Goal: Check status: Check status

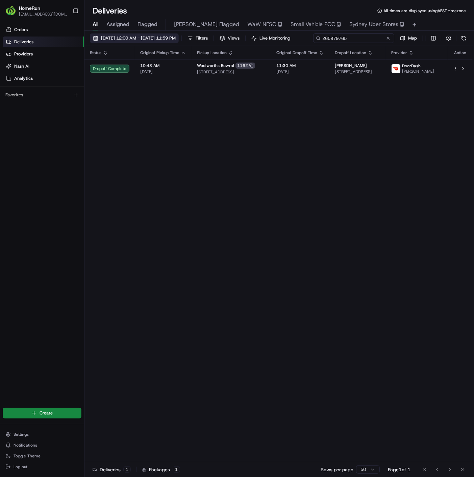
drag, startPoint x: 374, startPoint y: 37, endPoint x: 190, endPoint y: 42, distance: 183.9
click at [190, 42] on div "[DATE] 12:00 AM - [DATE] 11:59 PM Filters Views Live Monitoring 265879765 Map" at bounding box center [279, 39] width 390 height 13
paste input "265903431"
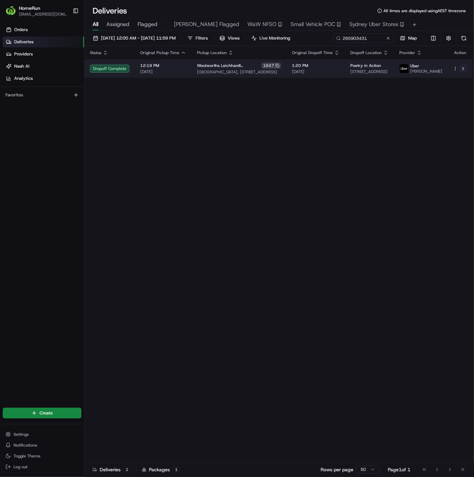
click at [462, 78] on td at bounding box center [460, 68] width 25 height 18
click at [463, 72] on button at bounding box center [463, 69] width 8 height 8
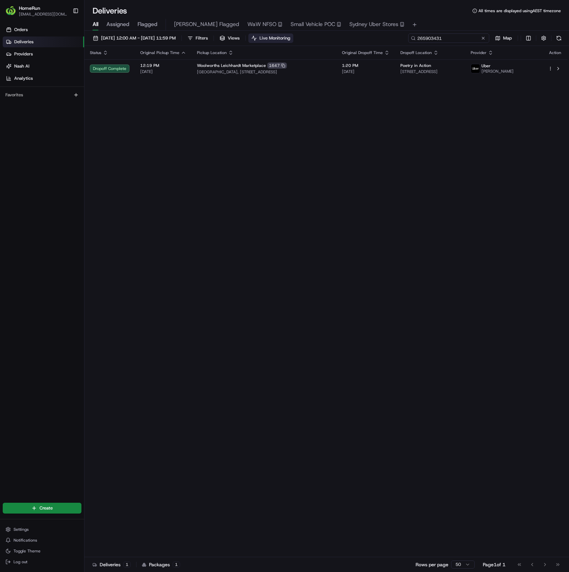
drag, startPoint x: 472, startPoint y: 38, endPoint x: 318, endPoint y: 38, distance: 153.8
click at [318, 38] on div "[DATE] 12:00 AM - [DATE] 11:59 PM Filters Views Live Monitoring 265903431 Map" at bounding box center [326, 39] width 485 height 13
paste input "865667"
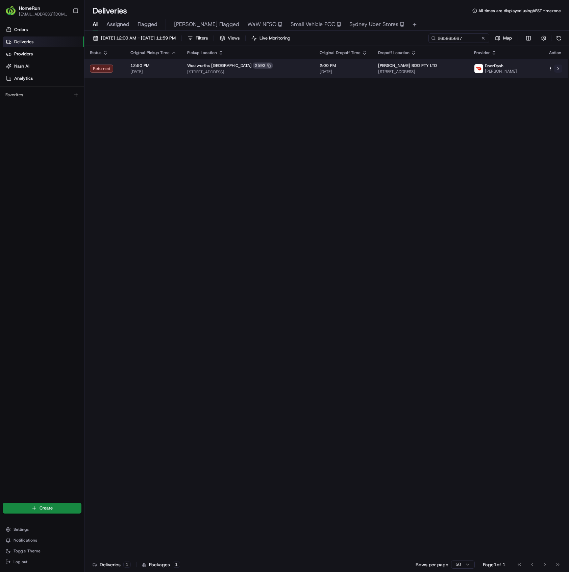
click at [474, 70] on button at bounding box center [558, 69] width 8 height 8
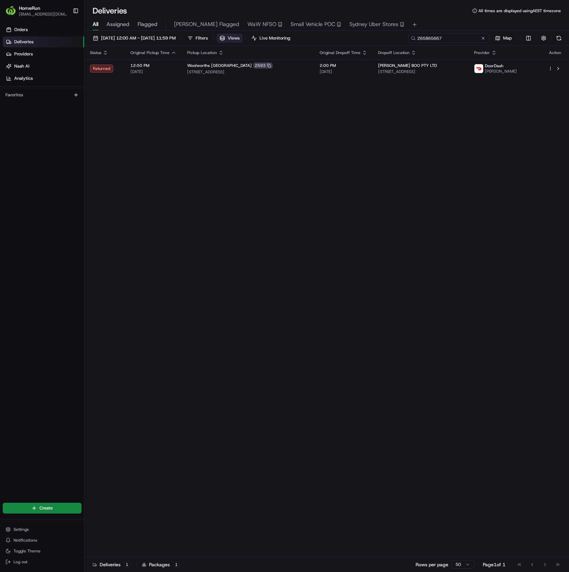
drag, startPoint x: 468, startPoint y: 39, endPoint x: 268, endPoint y: 38, distance: 199.7
click at [268, 38] on div "[DATE] 12:00 AM - [DATE] 11:59 PM Filters Views Live Monitoring 265865667 Map" at bounding box center [326, 39] width 485 height 13
paste input "737955"
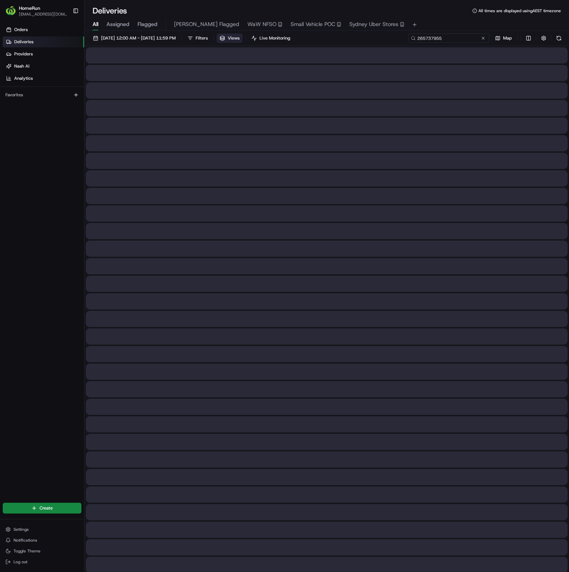
type input "265737955"
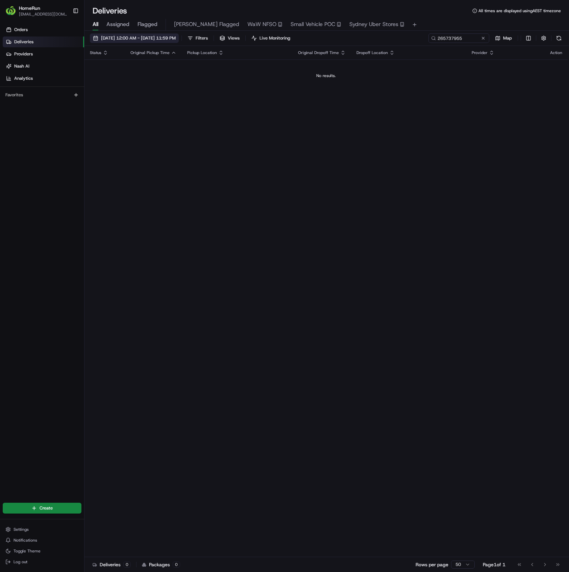
click at [174, 36] on span "[DATE] 12:00 AM - [DATE] 11:59 PM" at bounding box center [138, 38] width 75 height 6
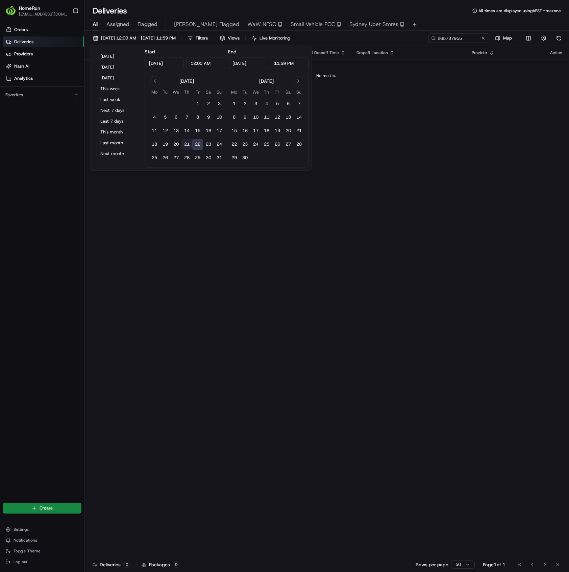
click at [183, 145] on button "21" at bounding box center [186, 144] width 11 height 11
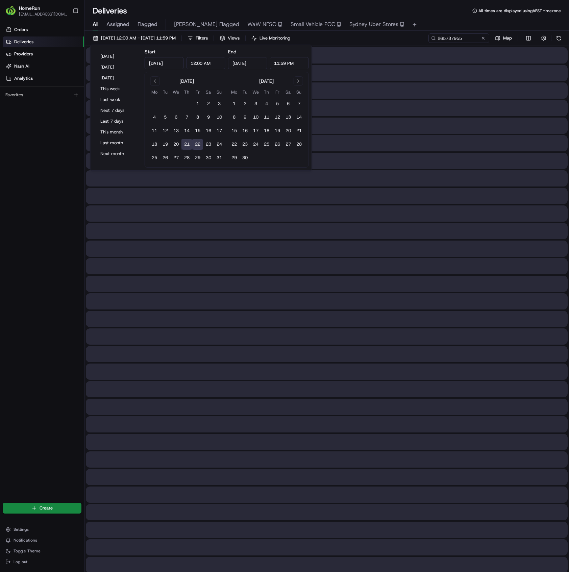
click at [196, 143] on button "22" at bounding box center [197, 144] width 11 height 11
click at [186, 144] on button "21" at bounding box center [186, 144] width 11 height 11
type input "[DATE]"
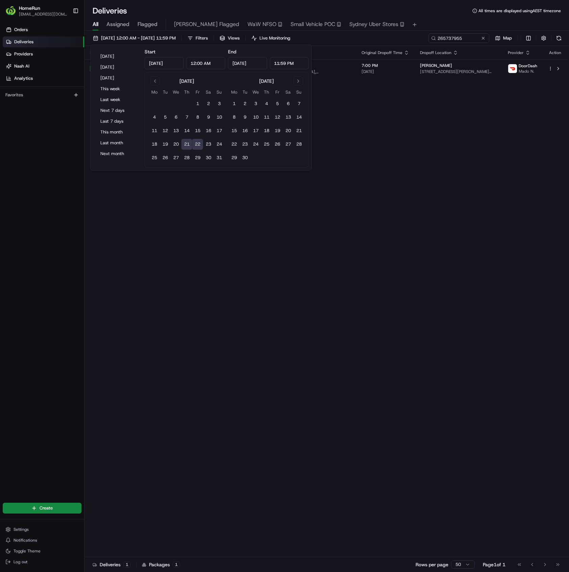
click at [434, 164] on div "Status Original Pickup Time Pickup Location Original Dropoff Time Dropoff Locat…" at bounding box center [325, 301] width 483 height 511
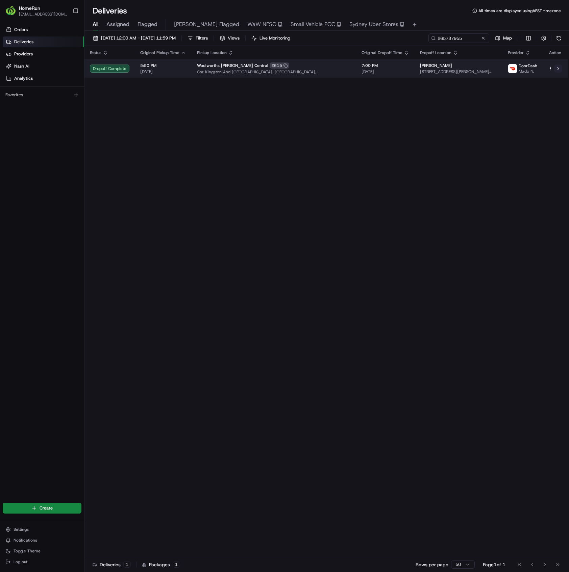
click at [474, 67] on button at bounding box center [558, 69] width 8 height 8
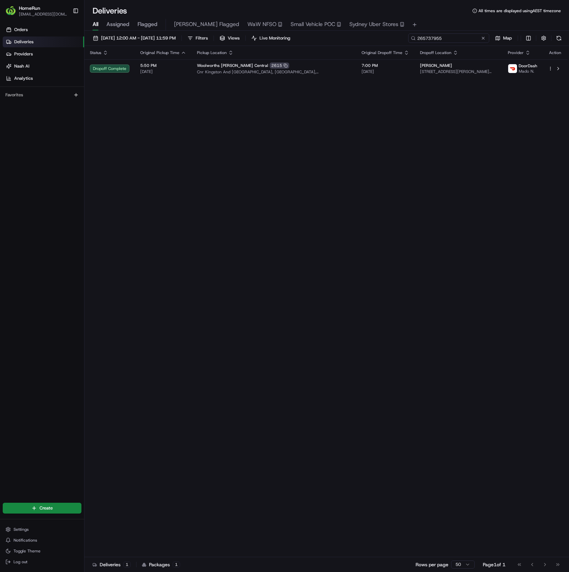
drag, startPoint x: 466, startPoint y: 37, endPoint x: 260, endPoint y: 32, distance: 206.2
click at [260, 32] on div "[DATE] 12:00 AM - [DATE] 11:59 PM Filters Views Live Monitoring 265737955 Map S…" at bounding box center [326, 302] width 485 height 543
paste input "890288"
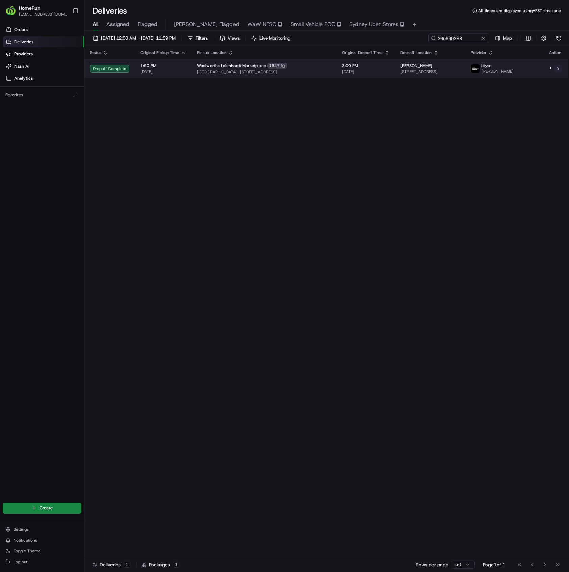
click at [474, 69] on button at bounding box center [558, 69] width 8 height 8
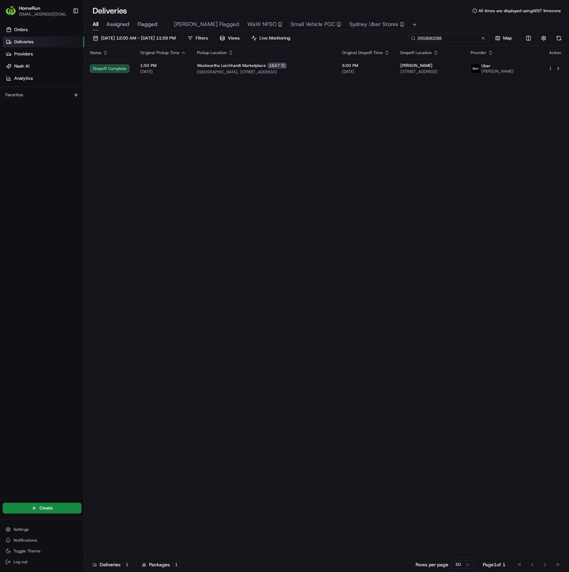
paste input "909590"
drag, startPoint x: 471, startPoint y: 36, endPoint x: 329, endPoint y: 37, distance: 142.6
click at [329, 37] on div "[DATE] 12:00 AM - [DATE] 11:59 PM Filters Views Live Monitoring 265909590 Map" at bounding box center [326, 39] width 485 height 13
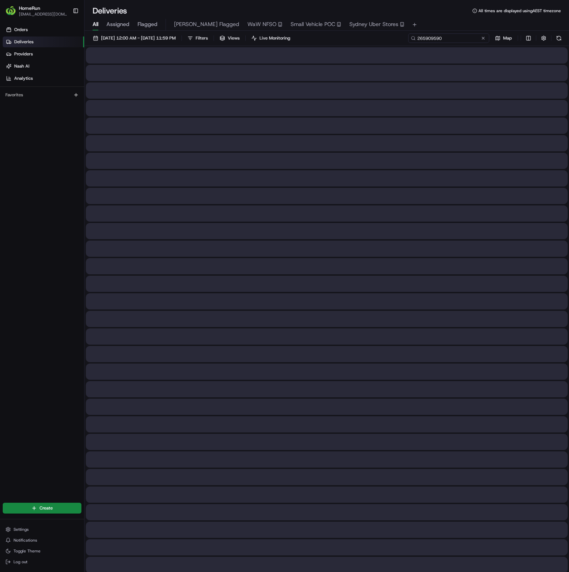
type input "265909590"
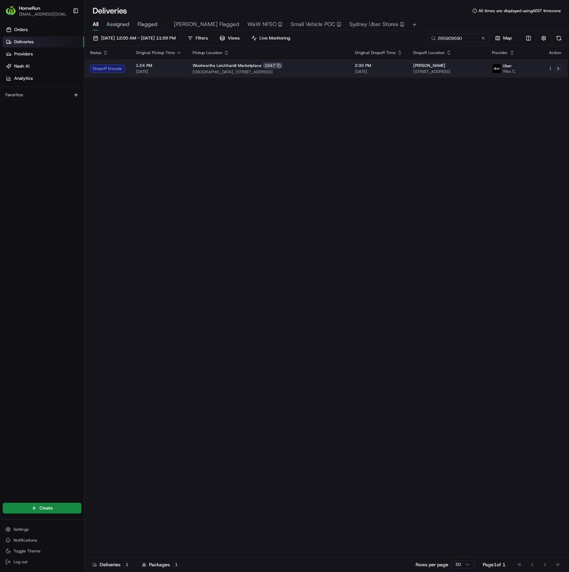
click at [474, 68] on button at bounding box center [558, 69] width 8 height 8
